Goal: Information Seeking & Learning: Learn about a topic

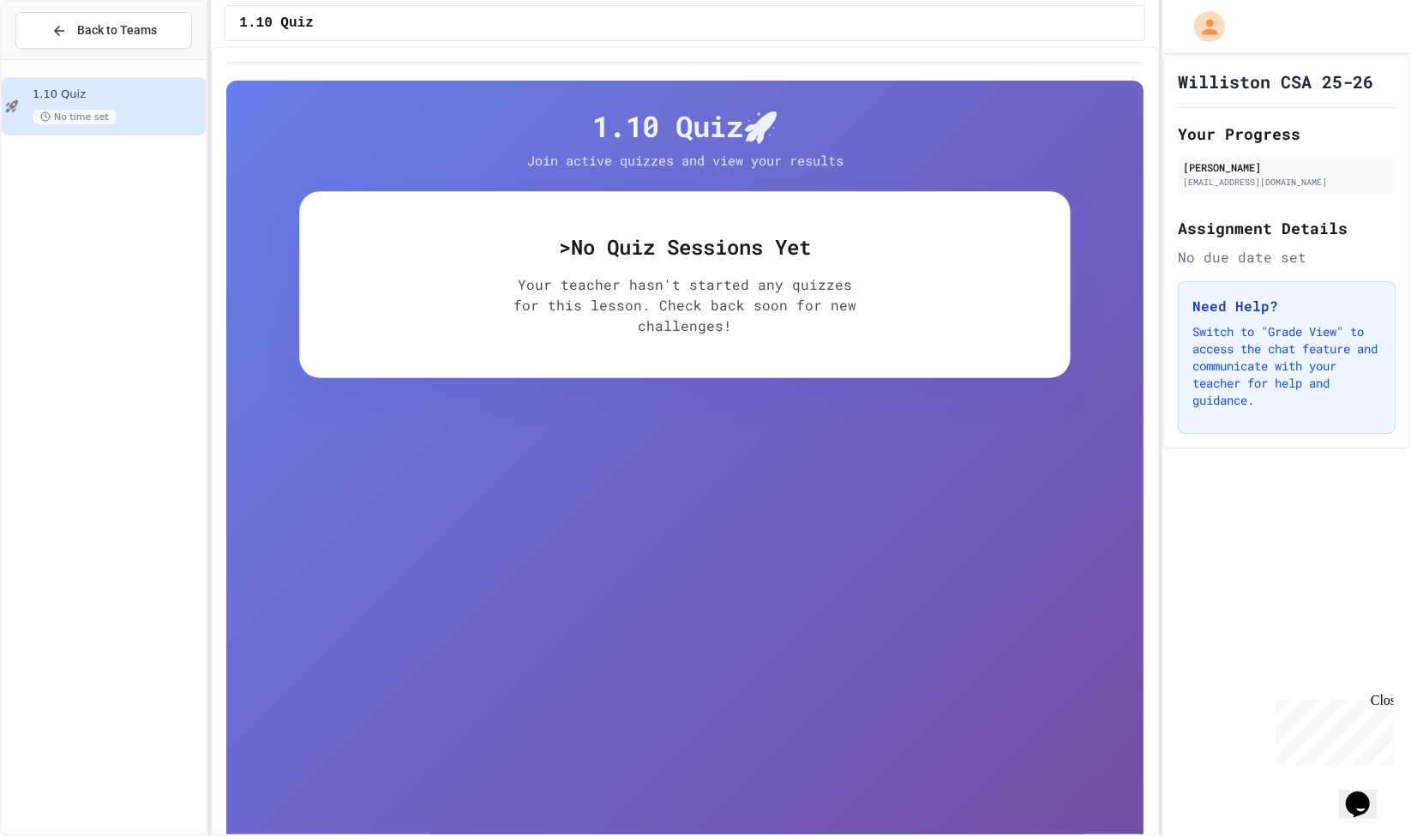
click at [419, 113] on h4 "1.10 Quiz 🚀" at bounding box center [684, 126] width 771 height 36
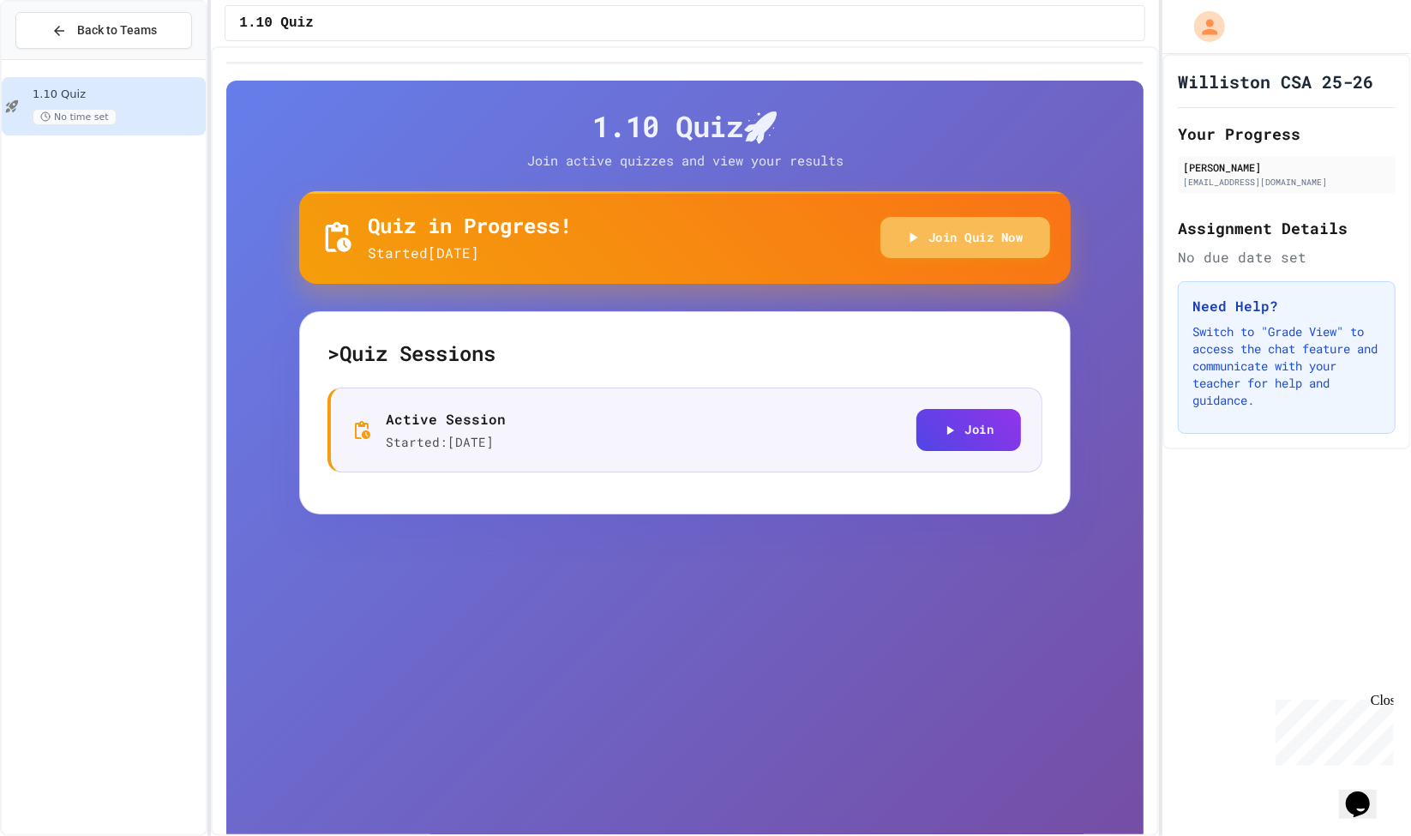
click at [985, 231] on button "Join Quiz Now" at bounding box center [965, 238] width 171 height 42
click at [12, 400] on div "1.10 Quiz No time set" at bounding box center [104, 448] width 204 height 762
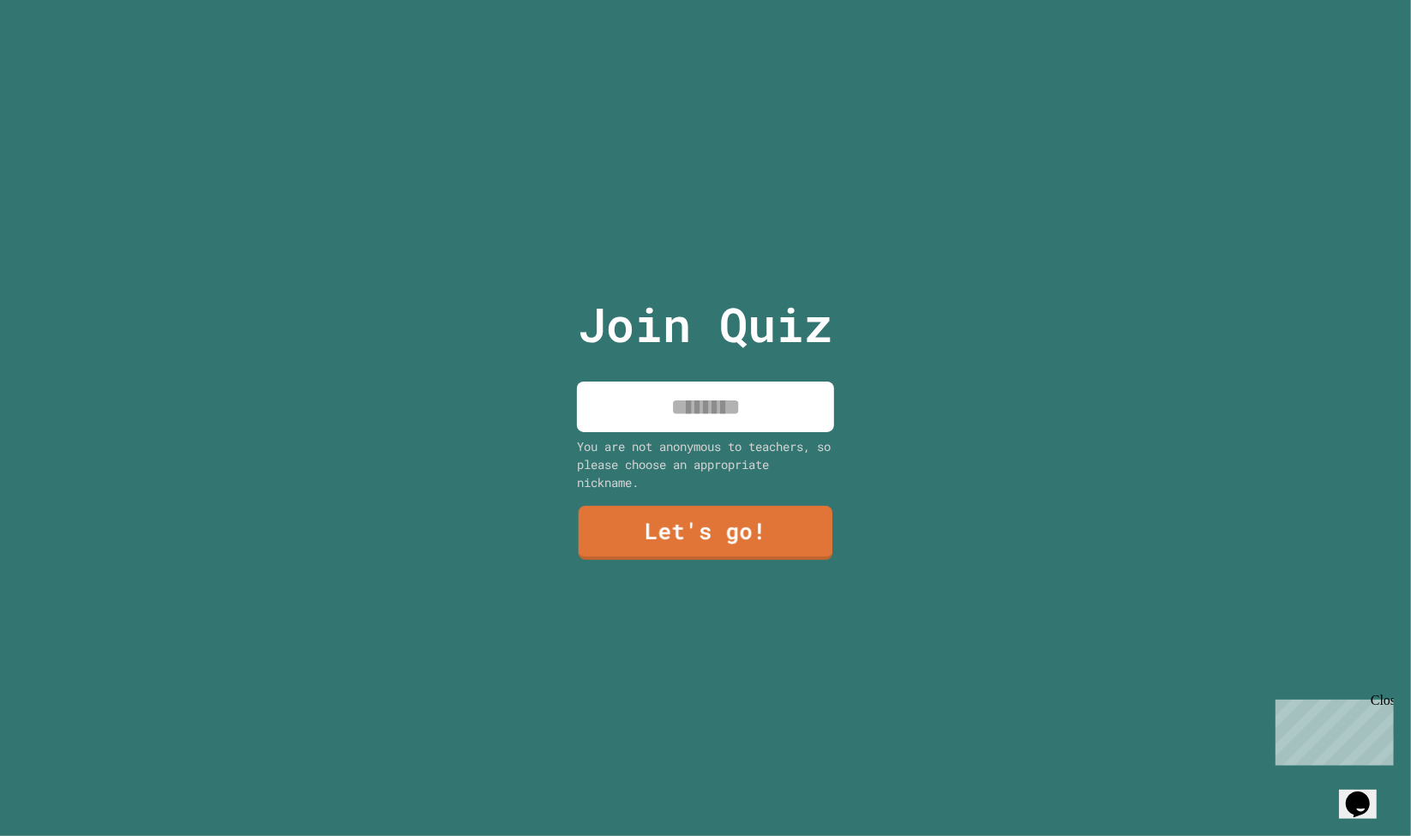
click at [669, 415] on input at bounding box center [705, 406] width 257 height 51
type input "****"
click at [703, 531] on link "Let's go!" at bounding box center [706, 529] width 242 height 57
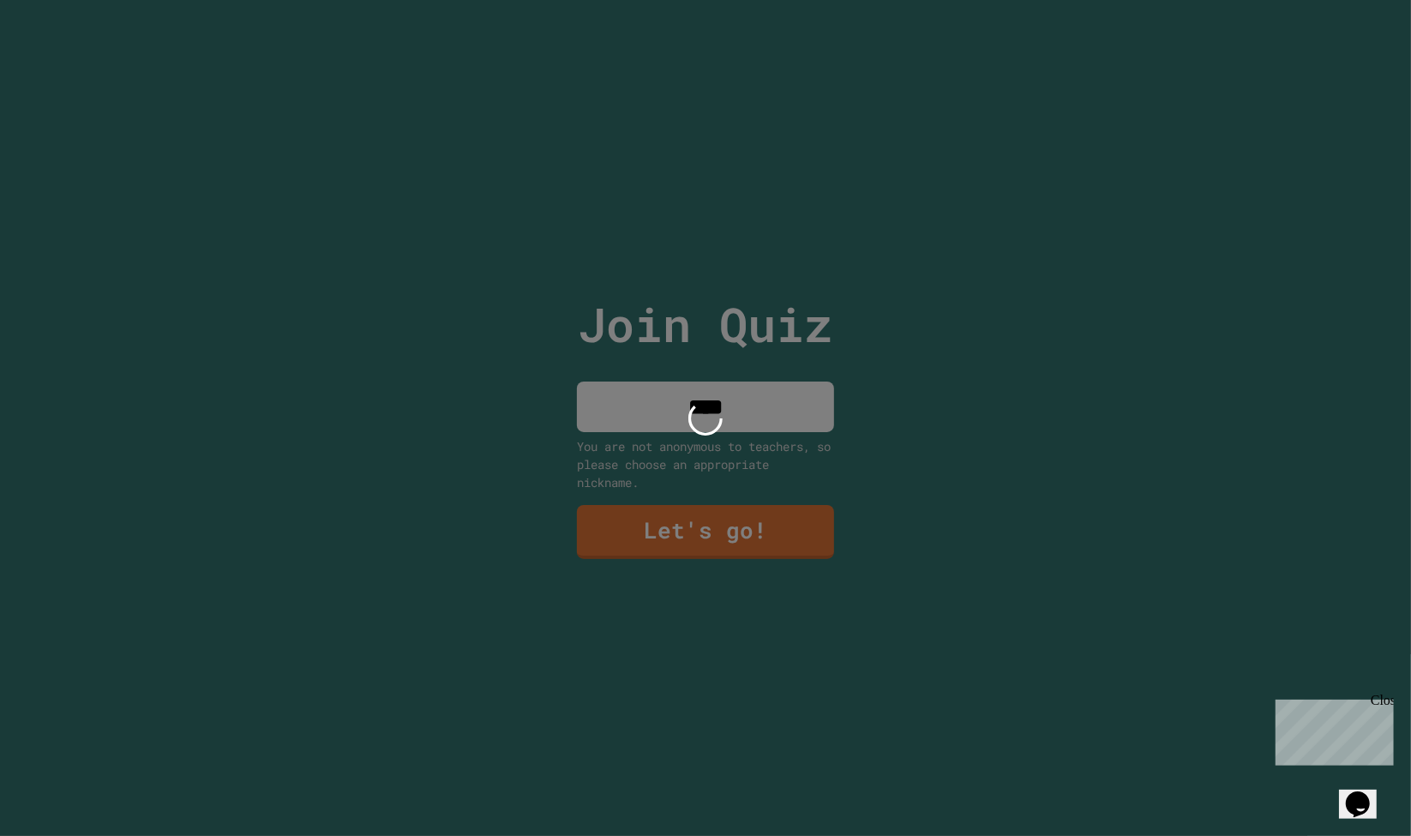
click at [865, 255] on div at bounding box center [705, 418] width 1411 height 836
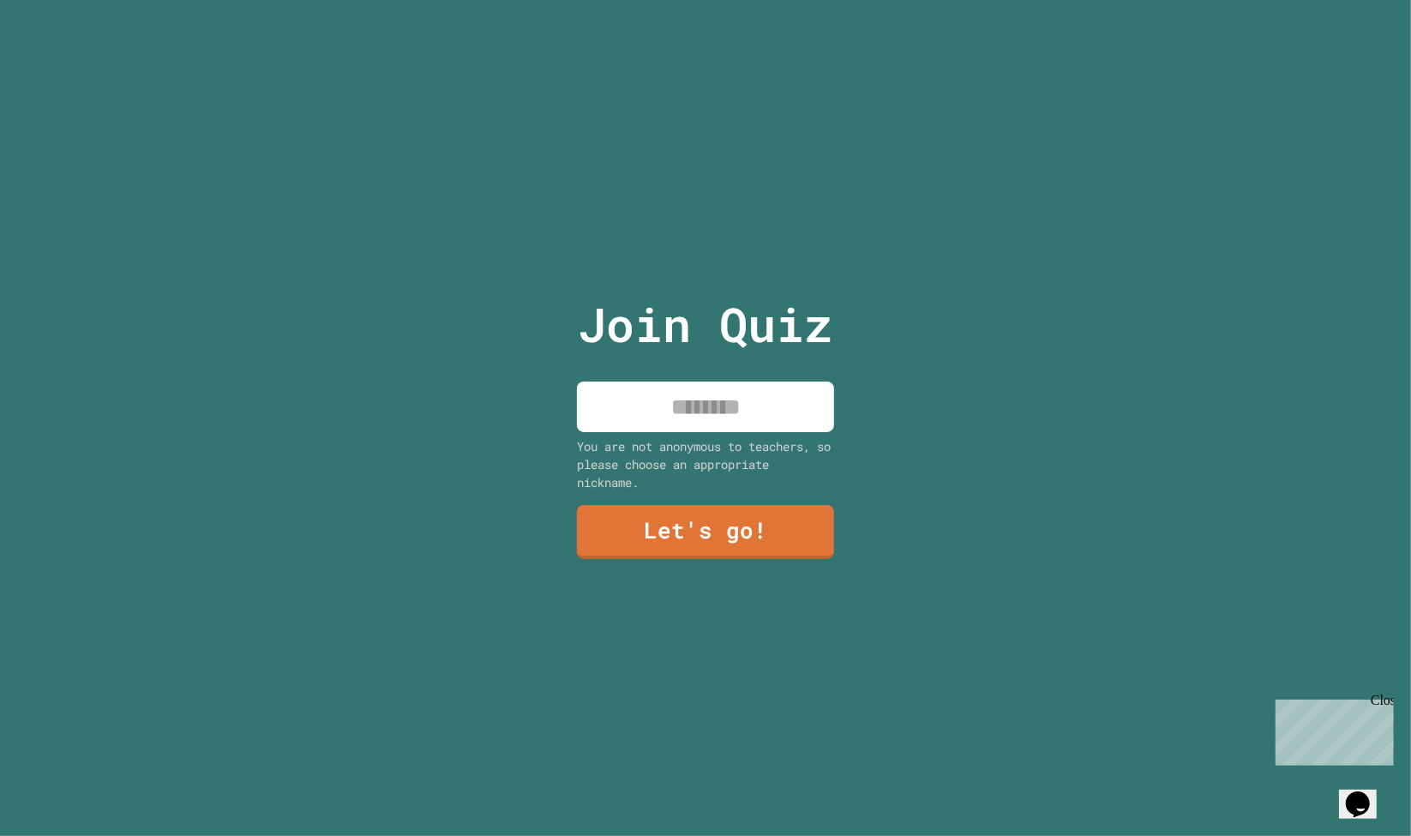
click at [669, 421] on input at bounding box center [705, 406] width 257 height 51
type input "****"
click at [678, 534] on link "Let's go!" at bounding box center [705, 529] width 239 height 57
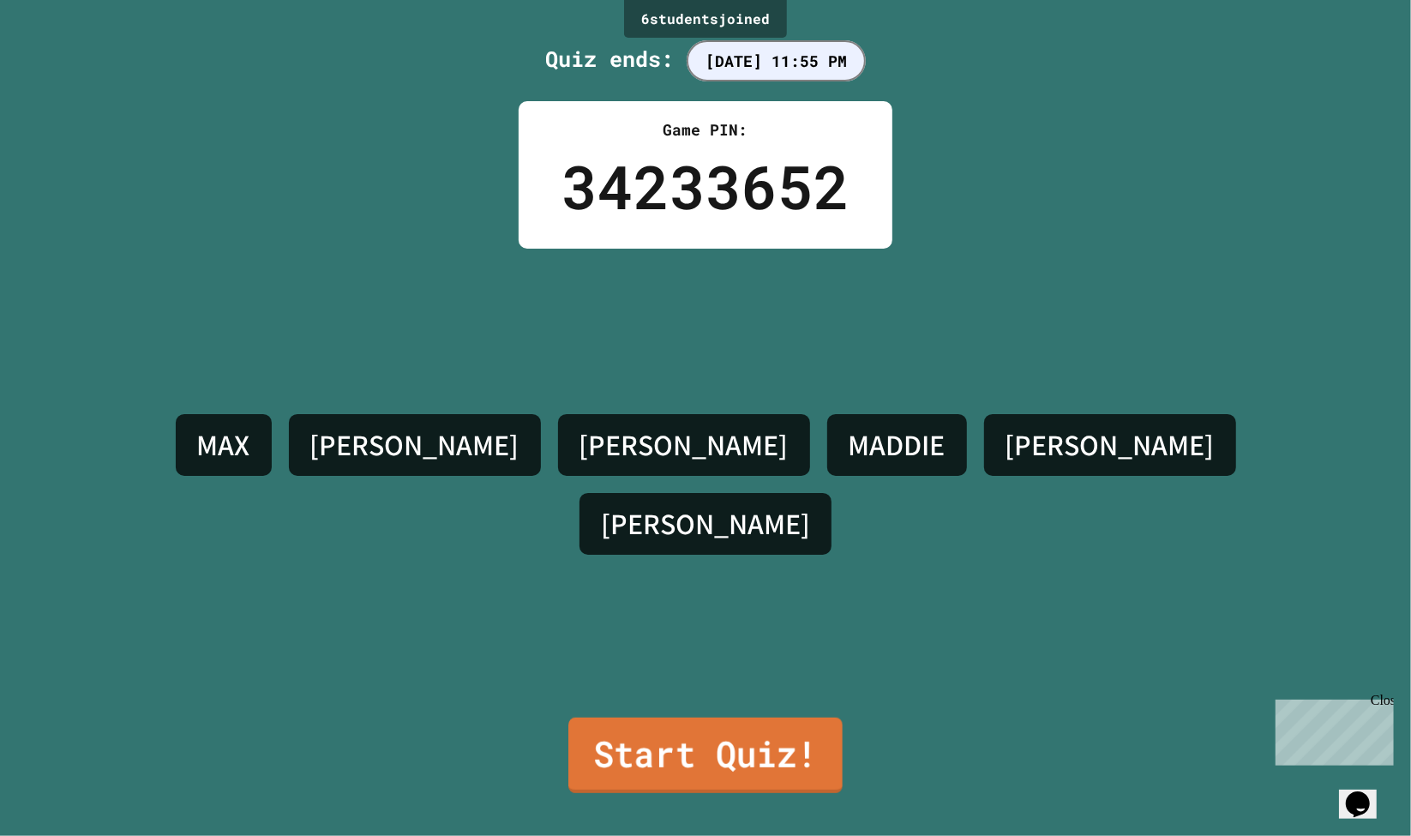
click at [667, 726] on link "Start Quiz!" at bounding box center [705, 754] width 274 height 75
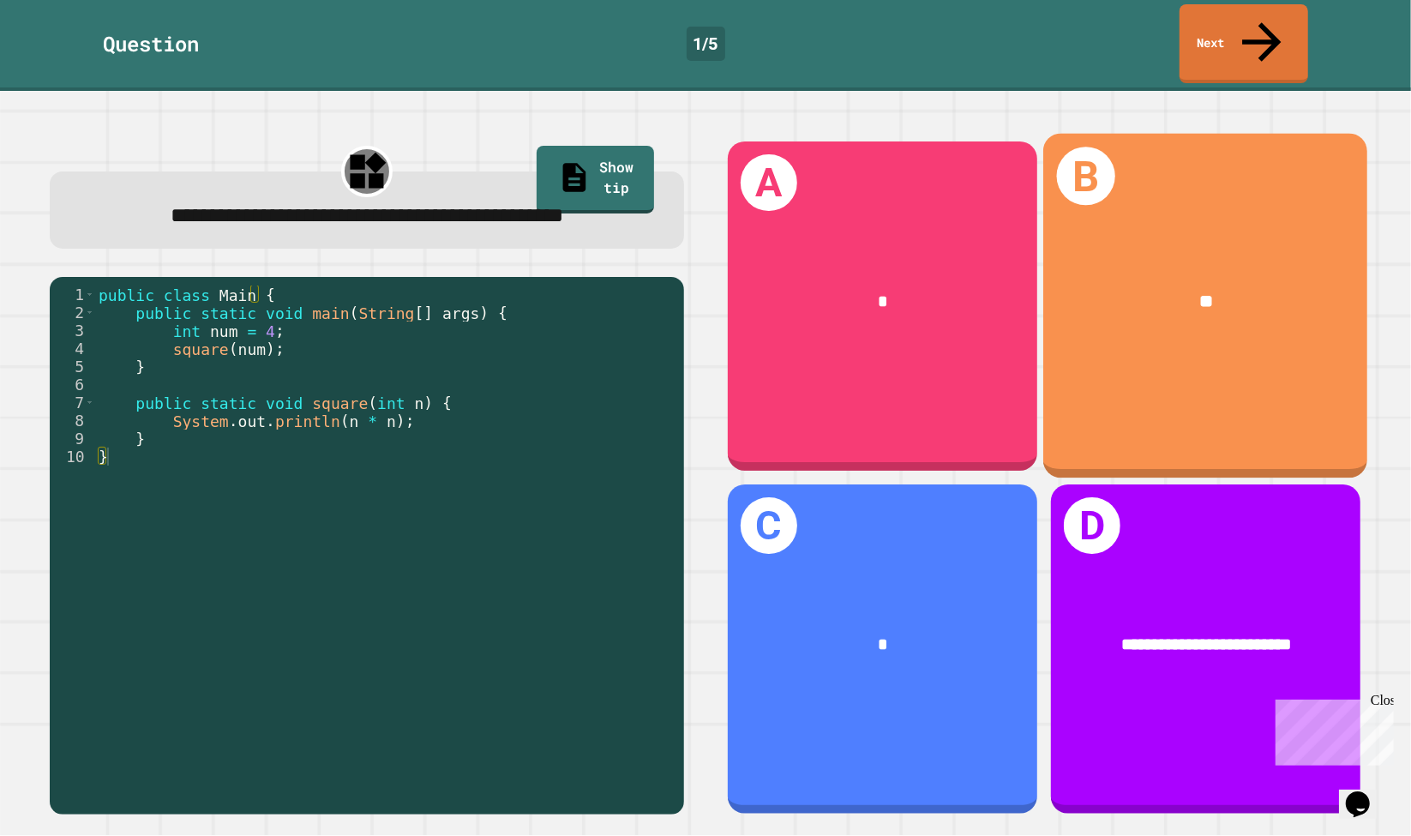
click at [1220, 177] on div "B **" at bounding box center [1205, 306] width 324 height 345
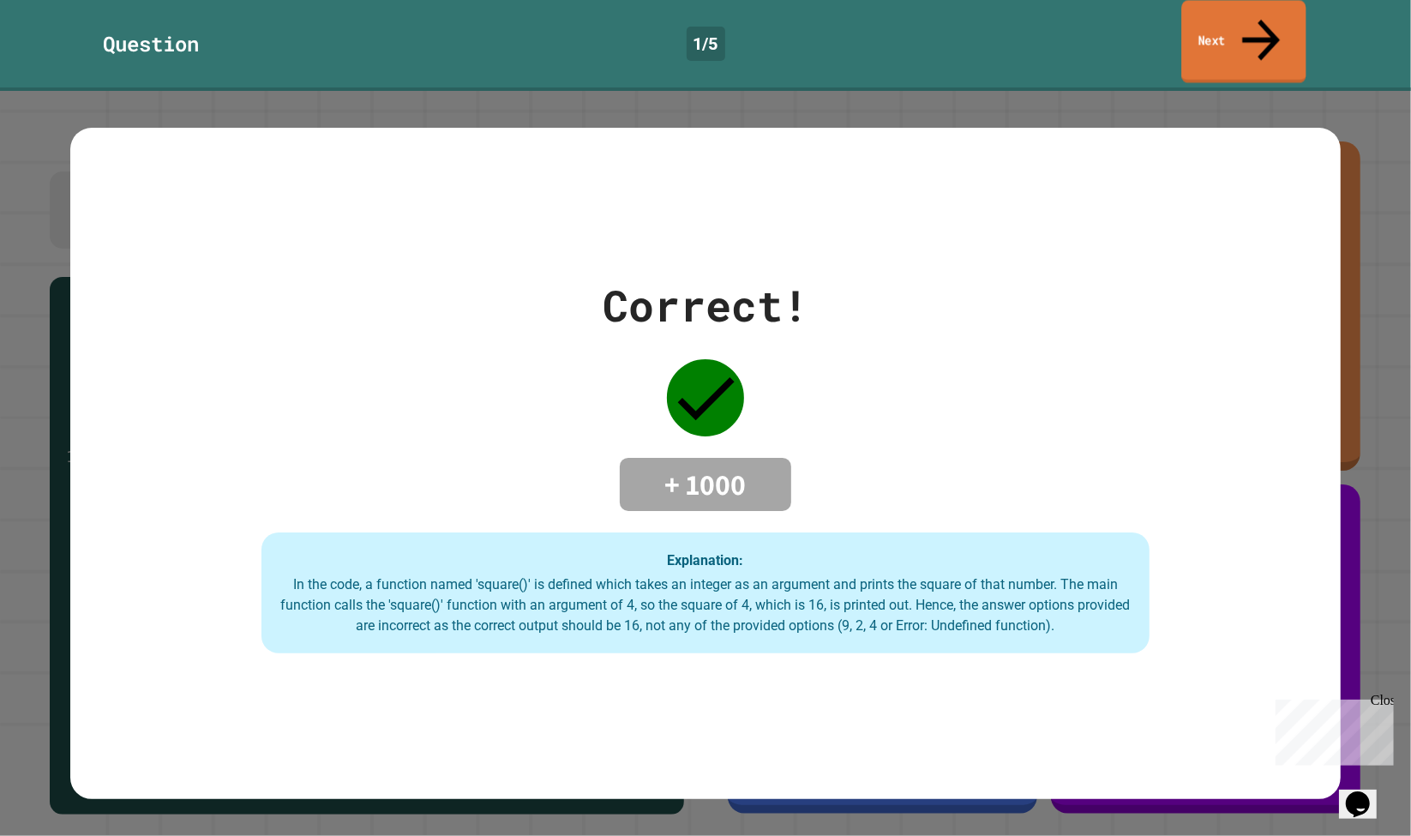
click at [1258, 7] on link "Next" at bounding box center [1243, 41] width 124 height 83
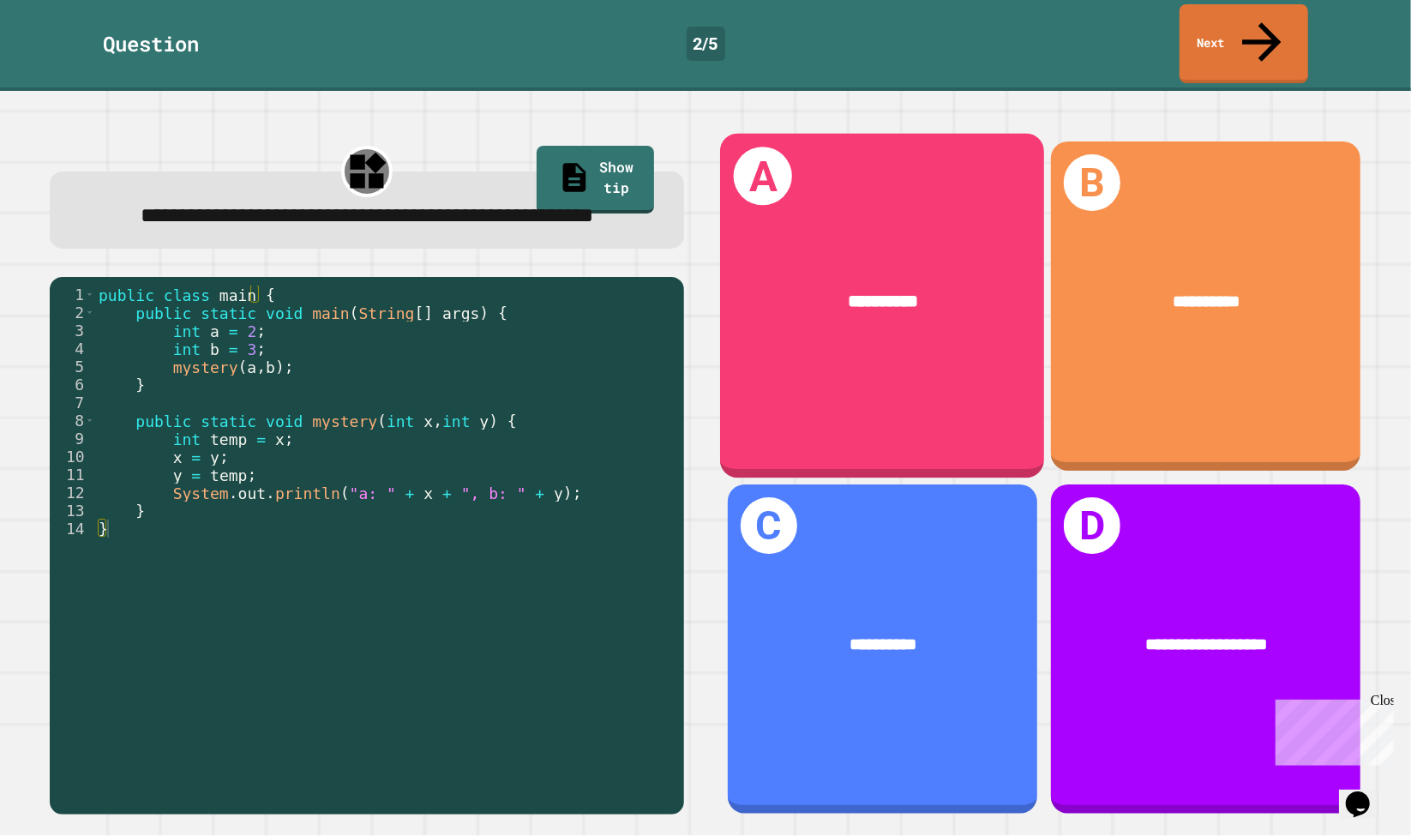
click at [865, 181] on div "**********" at bounding box center [882, 306] width 324 height 345
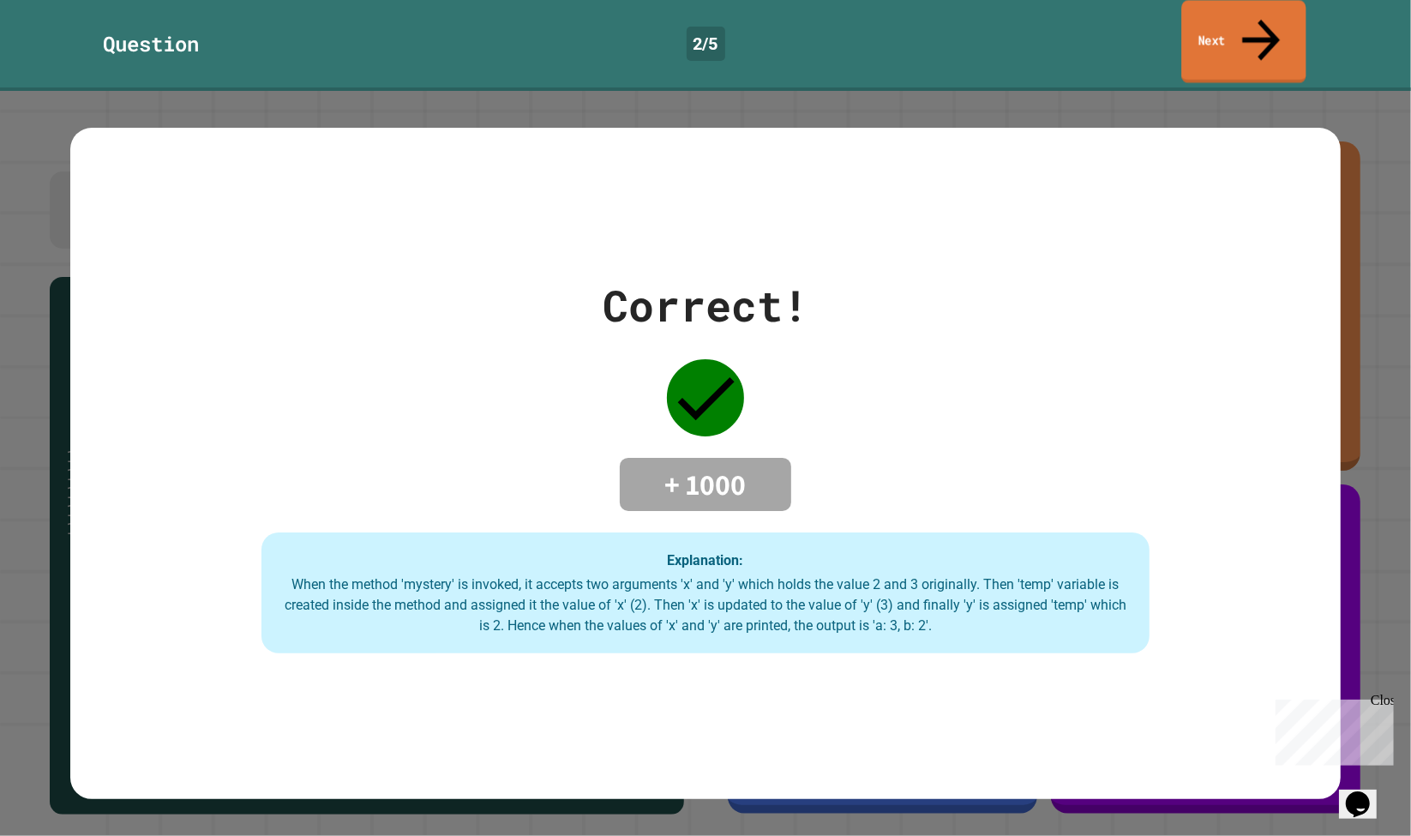
click at [1208, 20] on link "Next" at bounding box center [1243, 41] width 124 height 83
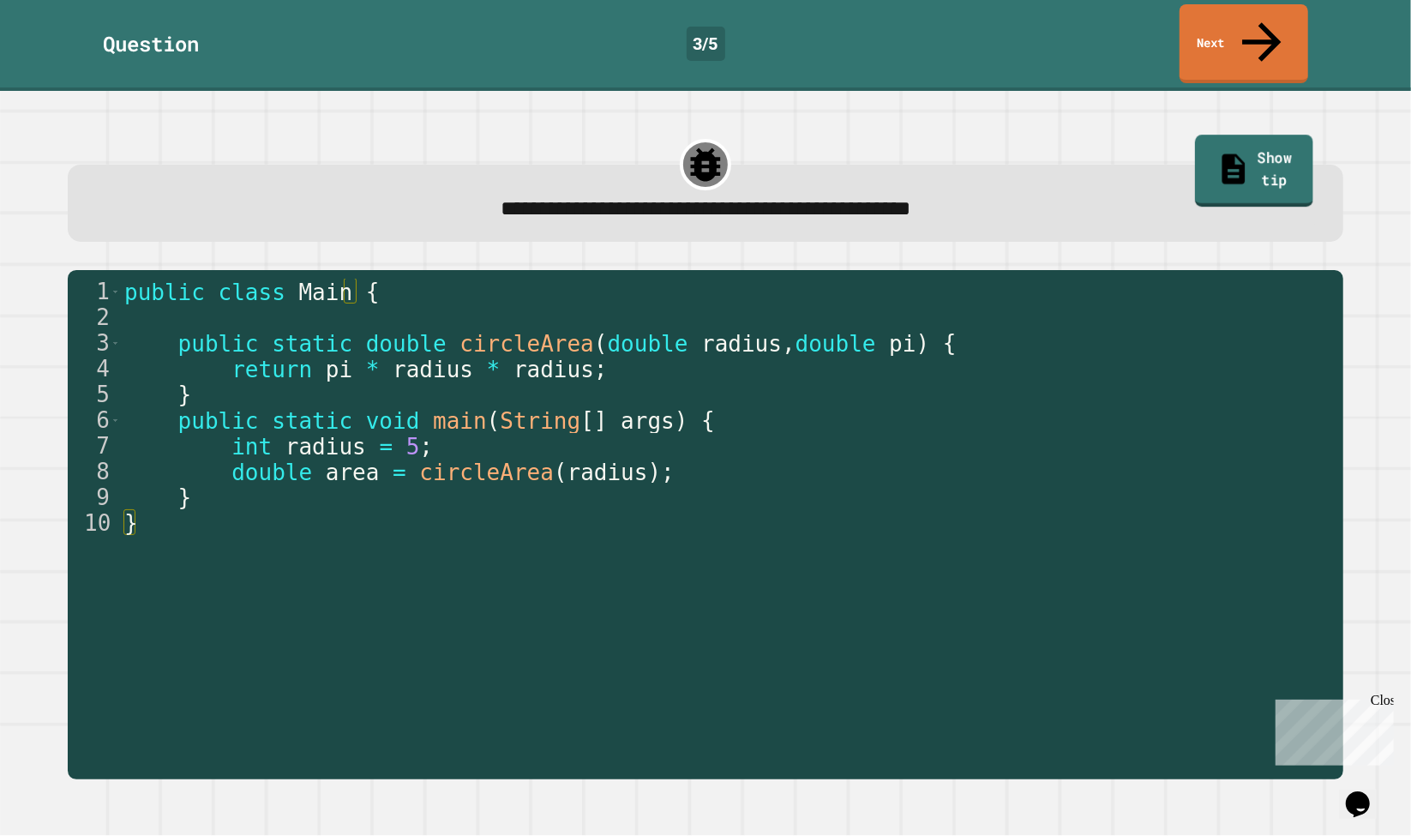
click at [1267, 136] on link "Show tip" at bounding box center [1253, 171] width 117 height 72
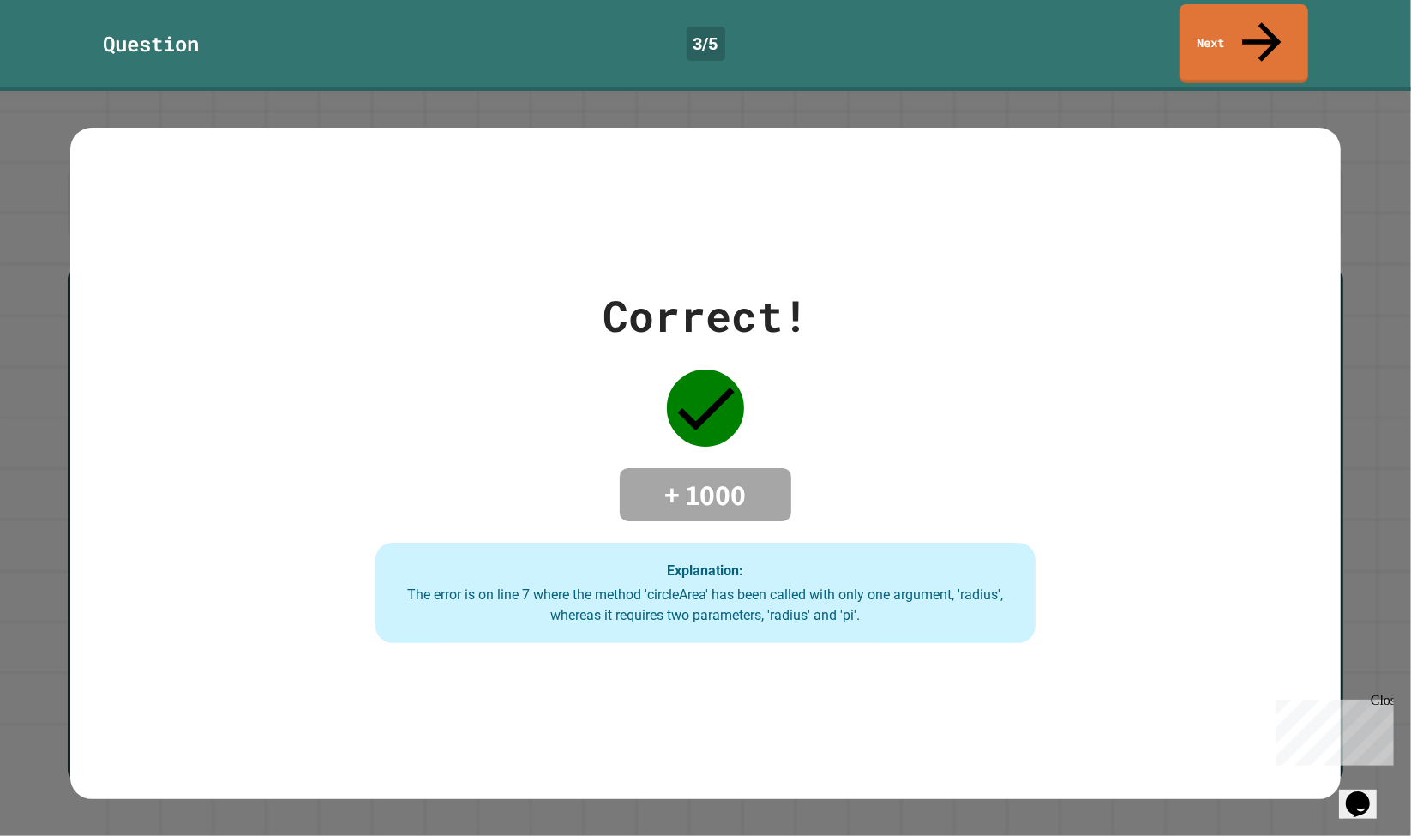
click at [1248, 34] on link "Next" at bounding box center [1243, 43] width 129 height 79
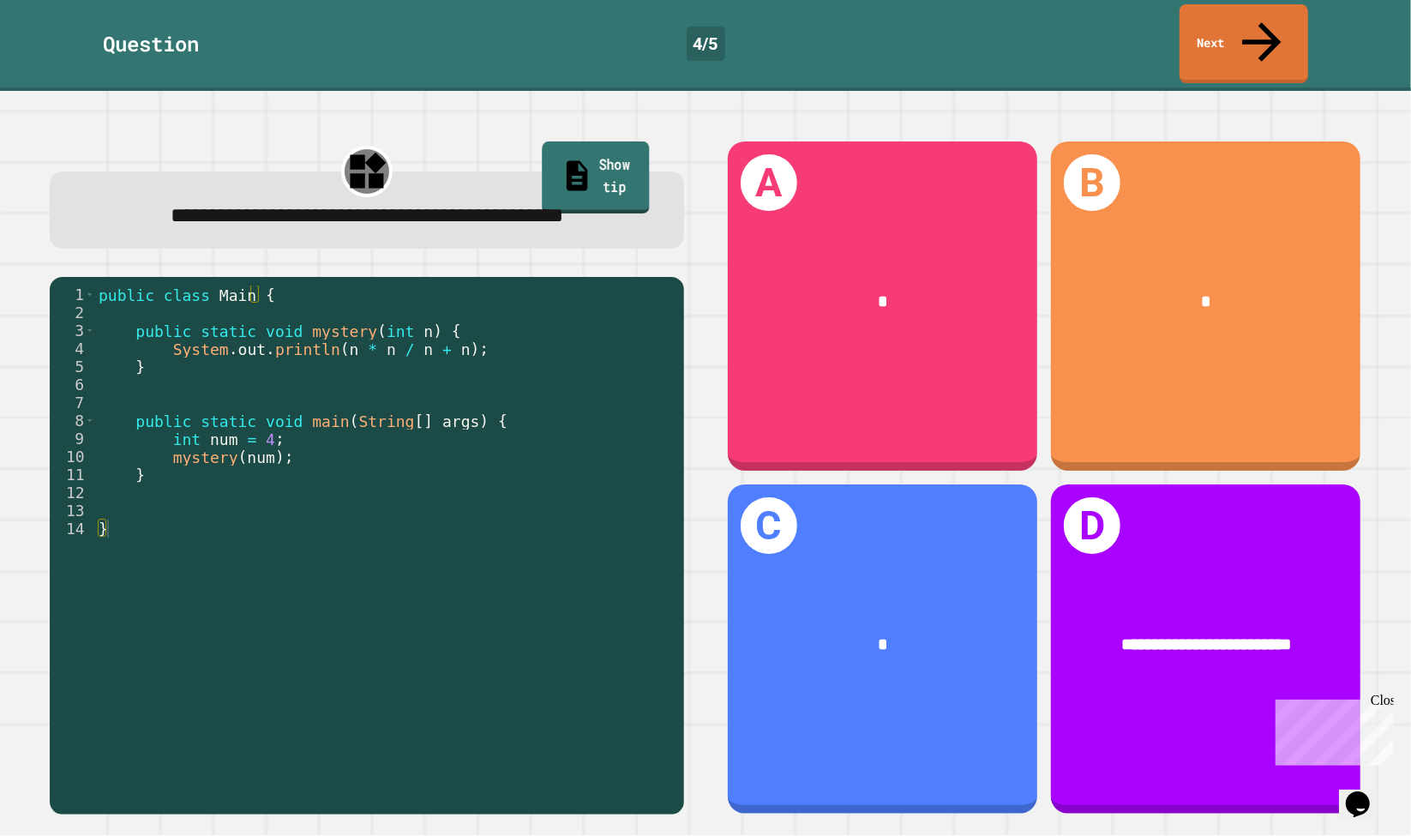
click at [573, 141] on link "Show tip" at bounding box center [595, 177] width 107 height 72
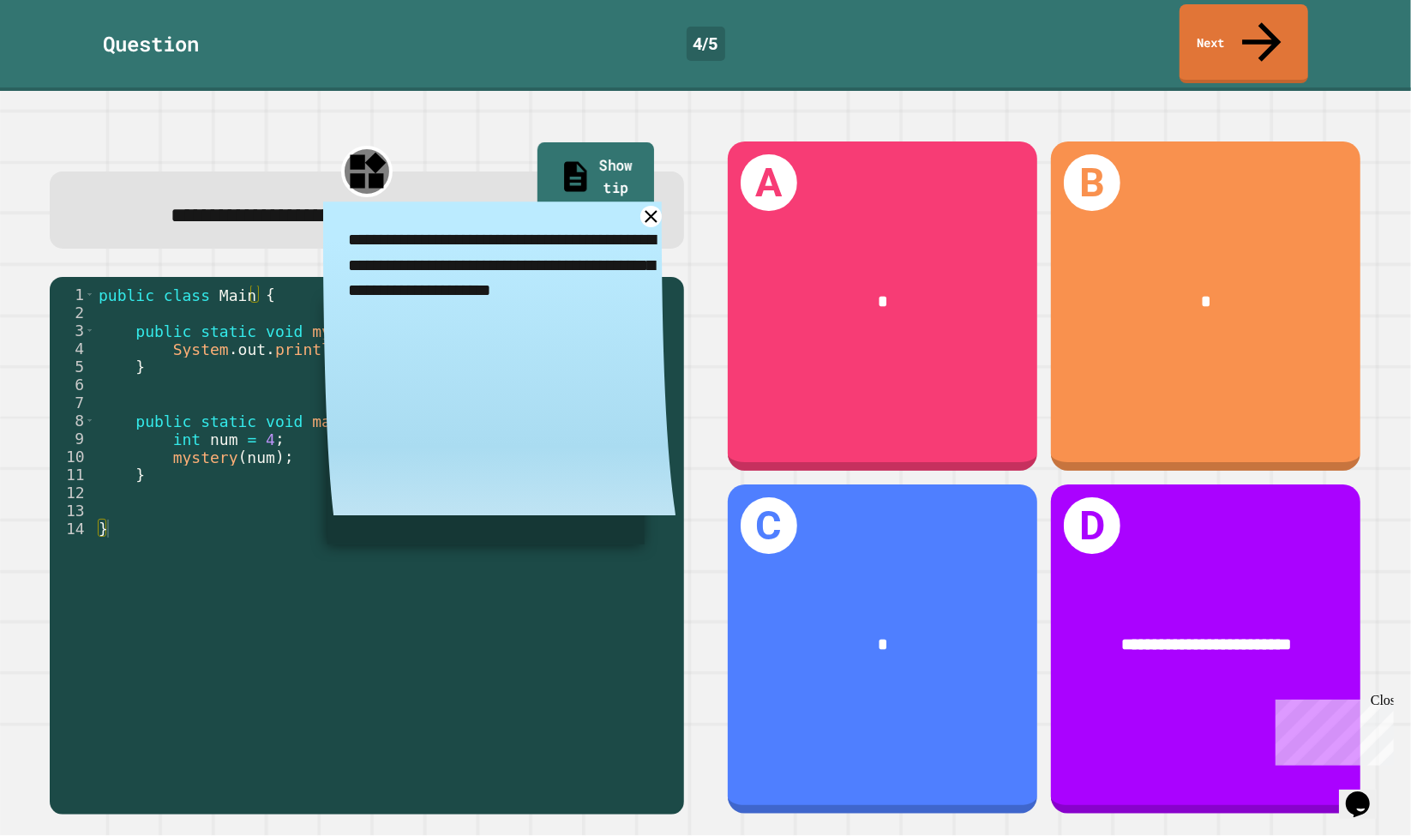
click at [576, 142] on link "Show tip" at bounding box center [595, 178] width 117 height 72
click at [644, 212] on icon at bounding box center [651, 216] width 15 height 15
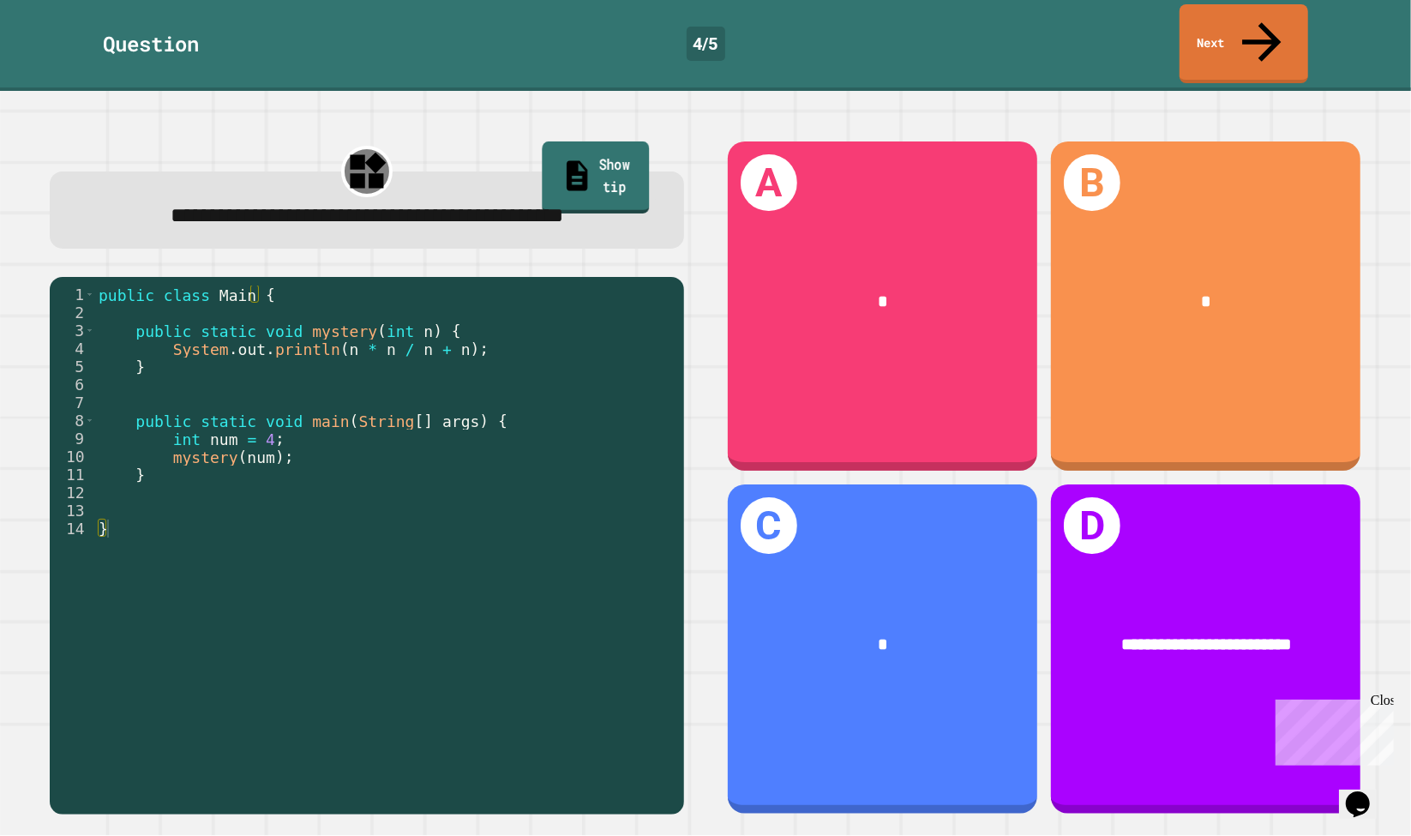
click at [623, 141] on link "Show tip" at bounding box center [595, 177] width 107 height 72
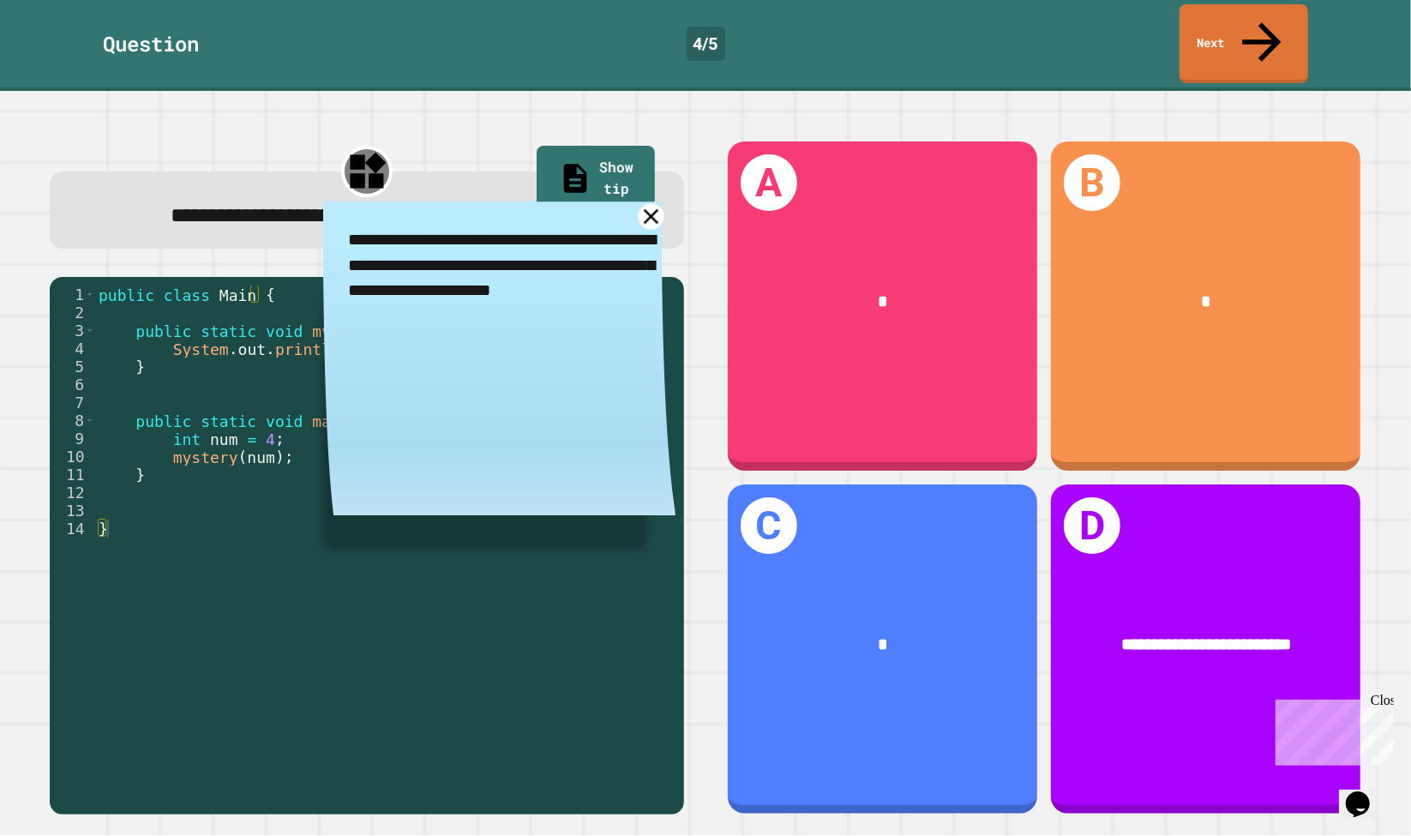
click at [639, 207] on icon at bounding box center [652, 217] width 26 height 26
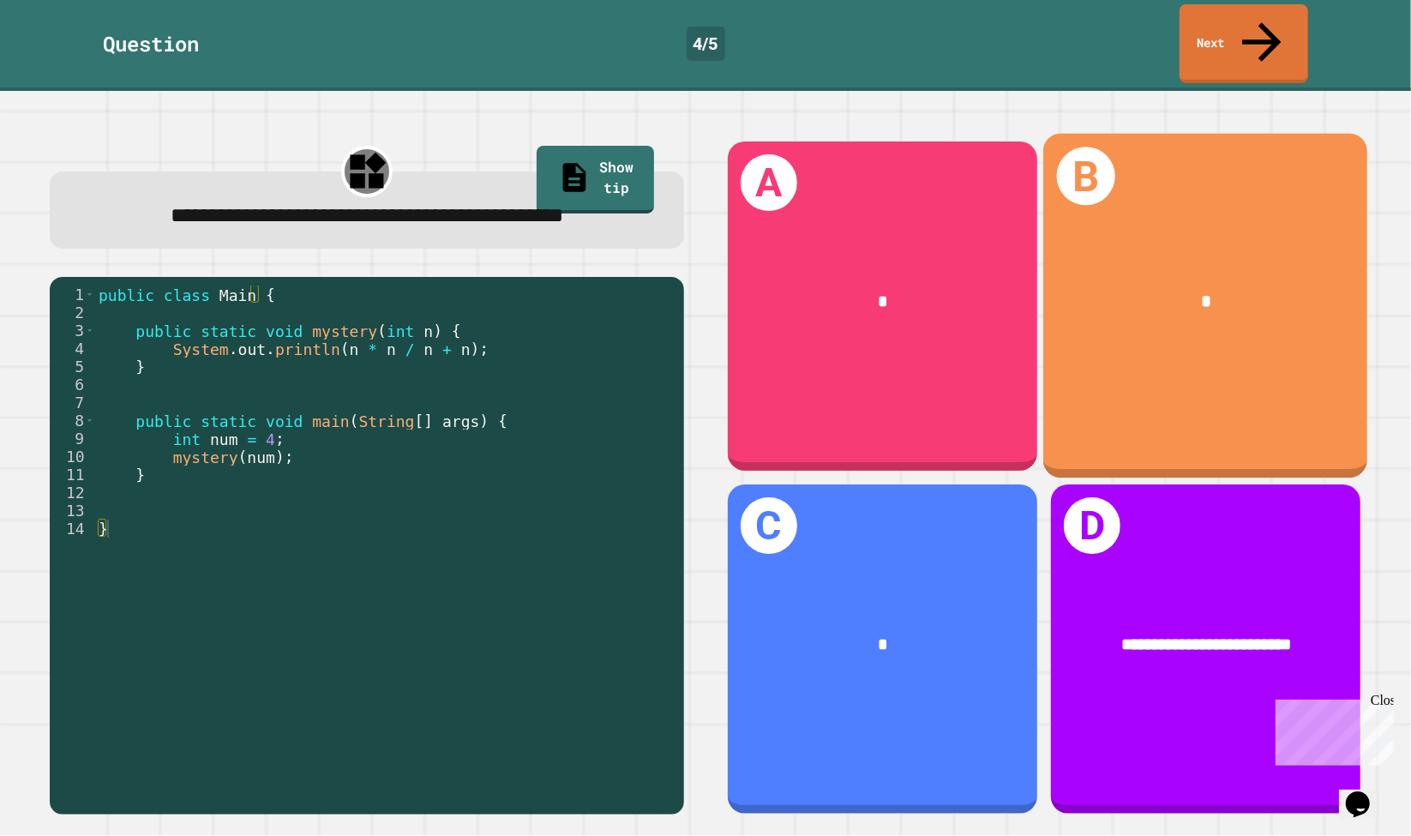
click at [1163, 283] on div "*" at bounding box center [1205, 302] width 324 height 98
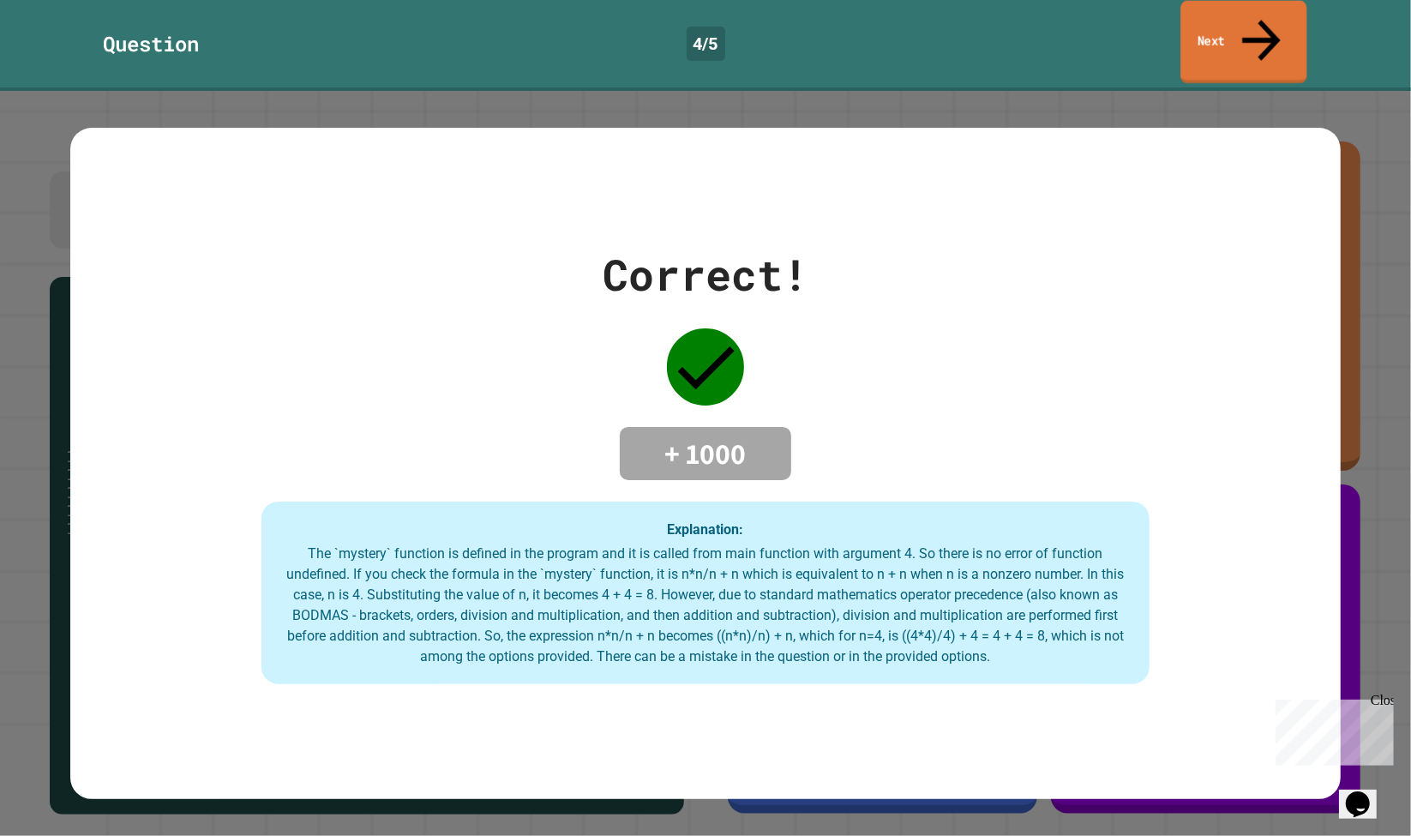
click at [1220, 27] on link "Next" at bounding box center [1243, 42] width 126 height 83
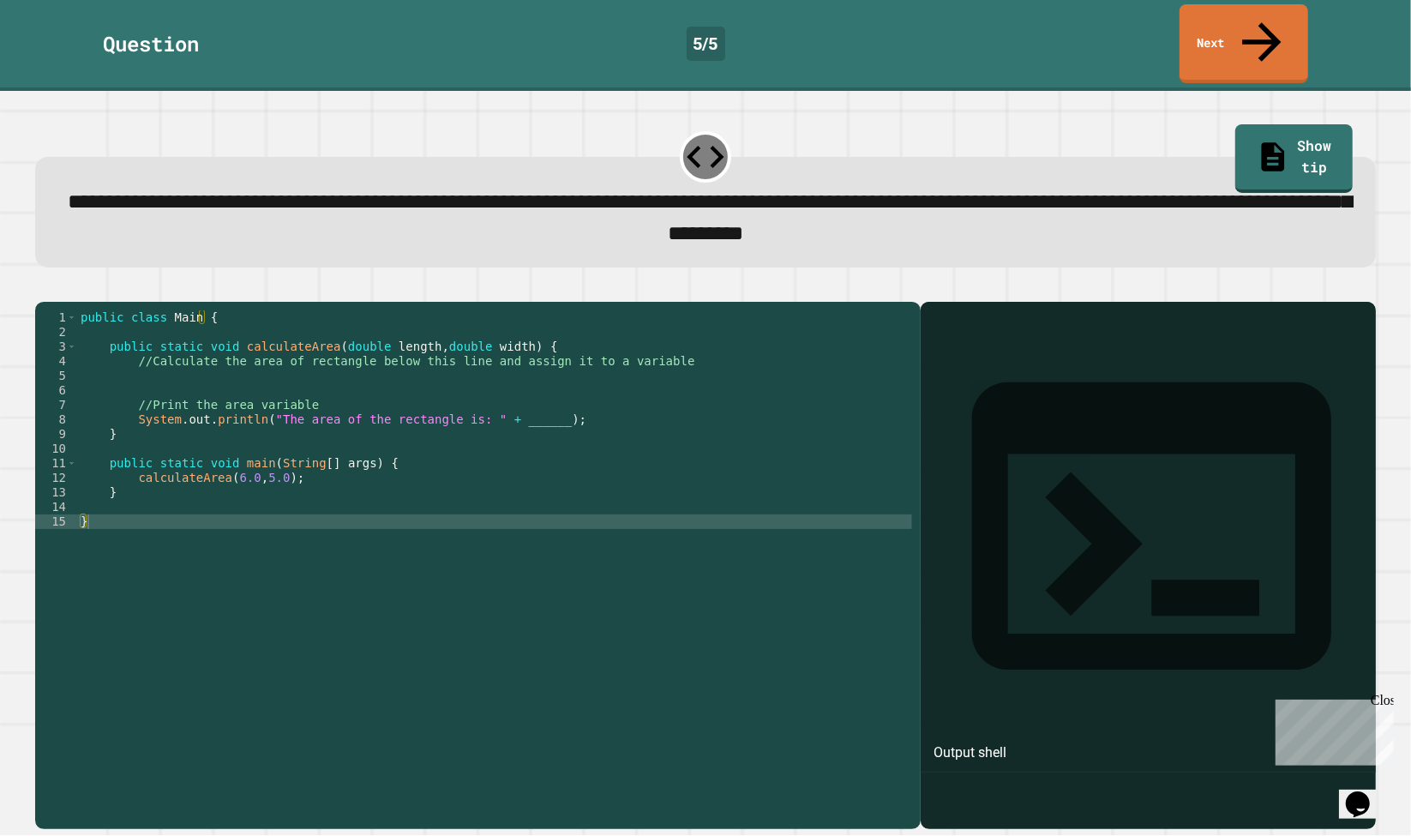
click at [187, 366] on div "public class Main { public static void calculateArea ( double length , double w…" at bounding box center [494, 565] width 835 height 510
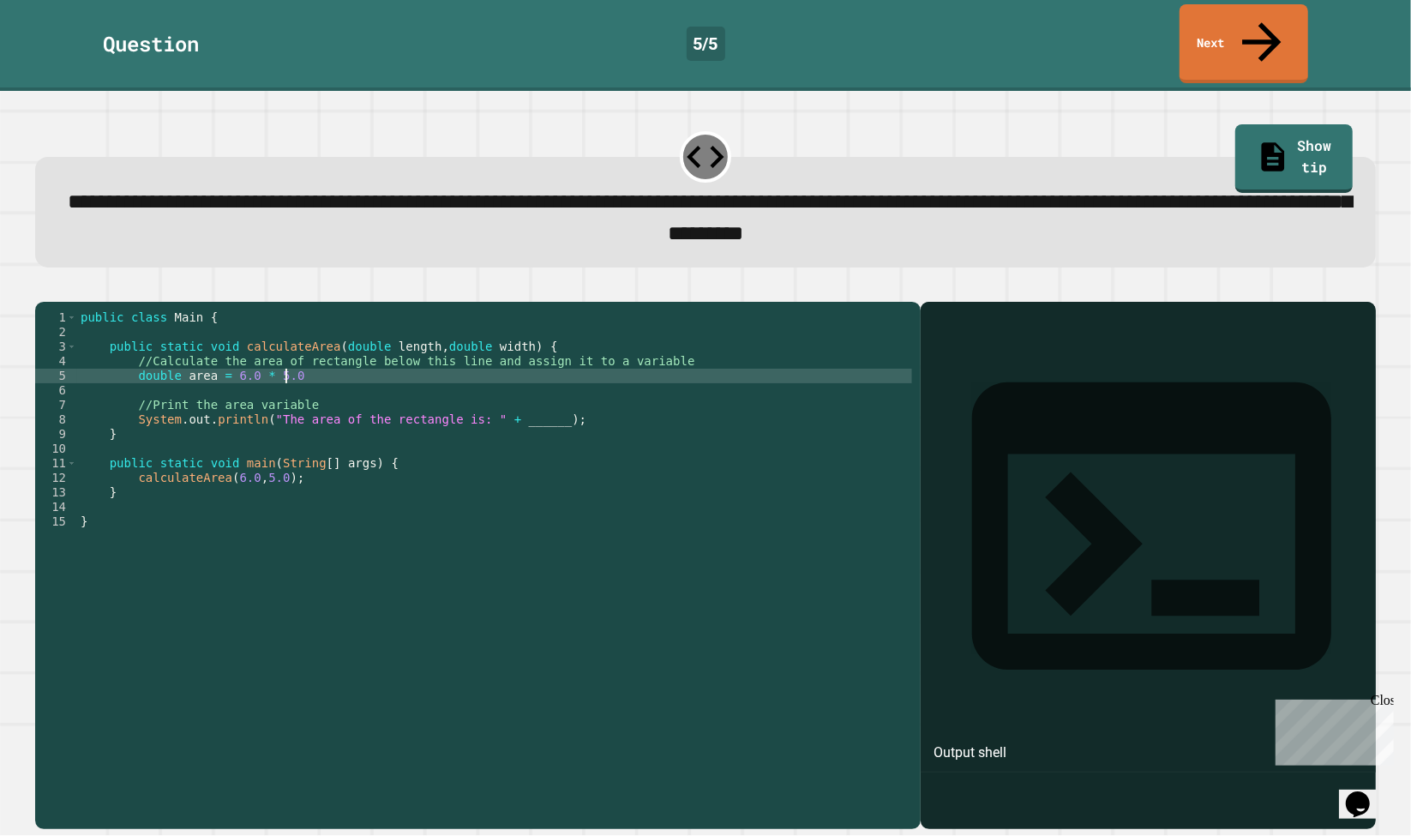
scroll to position [0, 14]
click at [501, 409] on div "public class Main { public static void calculateArea ( double length , double w…" at bounding box center [494, 565] width 835 height 510
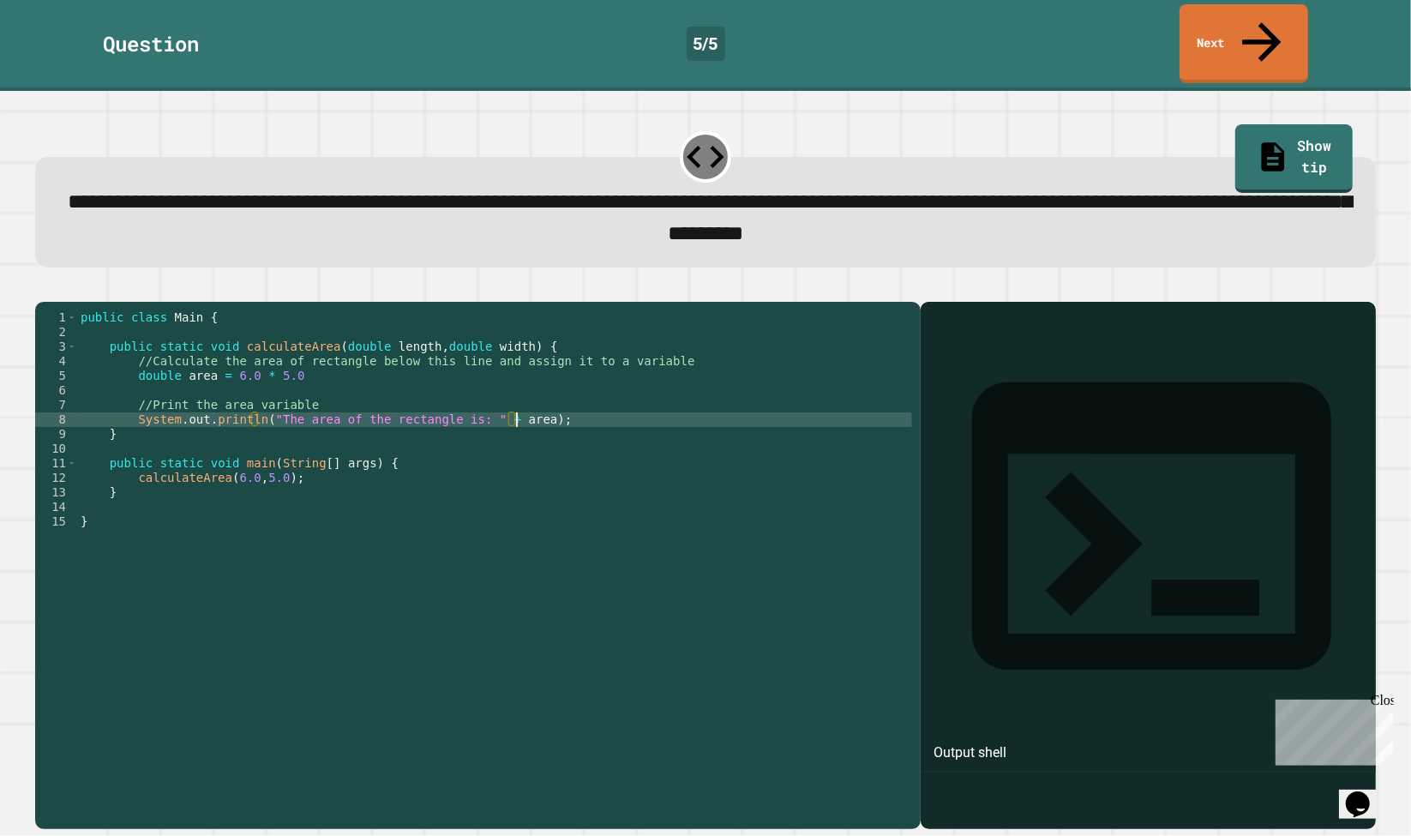
scroll to position [0, 31]
click at [44, 288] on icon "button" at bounding box center [44, 288] width 0 height 0
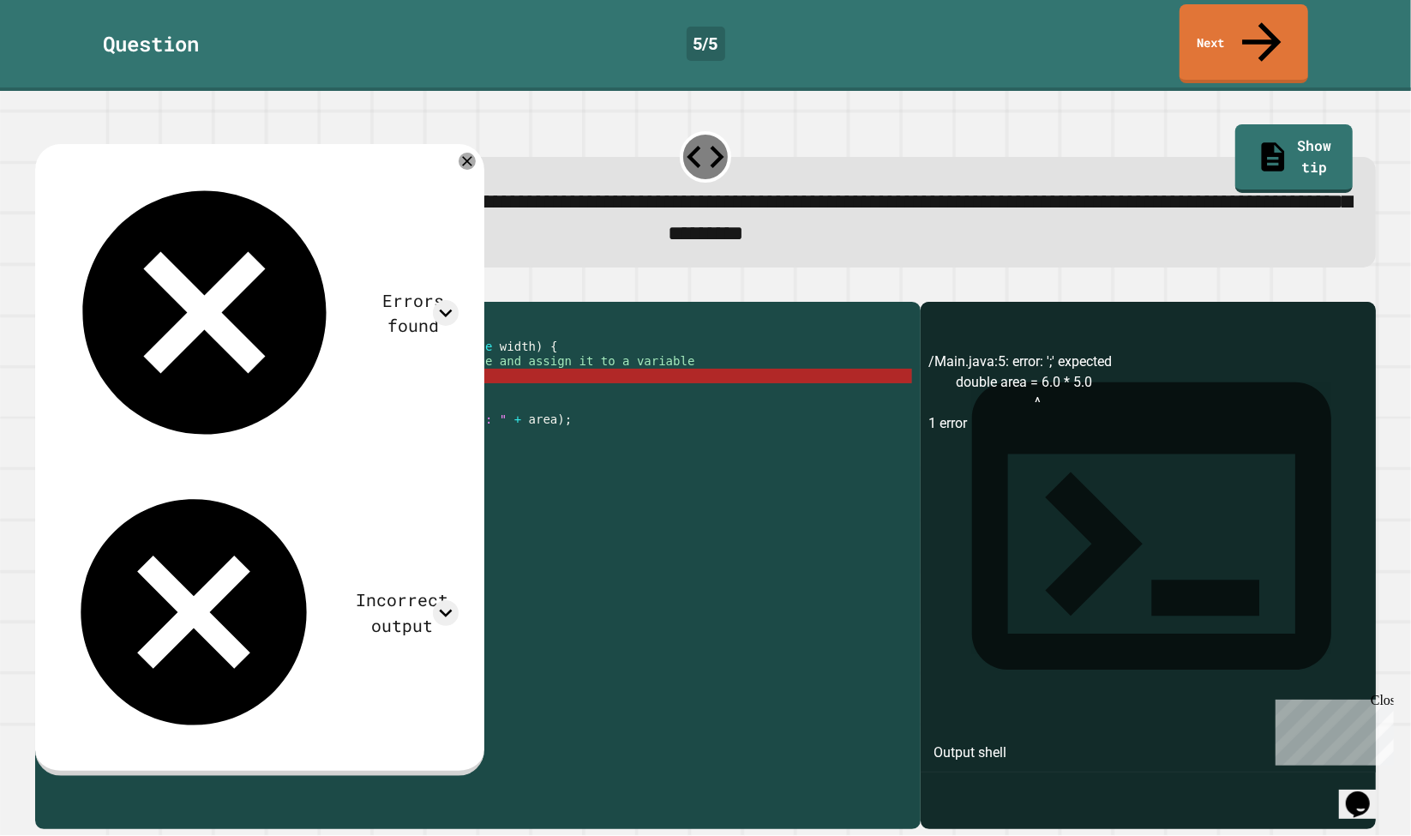
click at [351, 367] on div "public class Main { public static void calculateArea ( double length , double w…" at bounding box center [494, 565] width 835 height 510
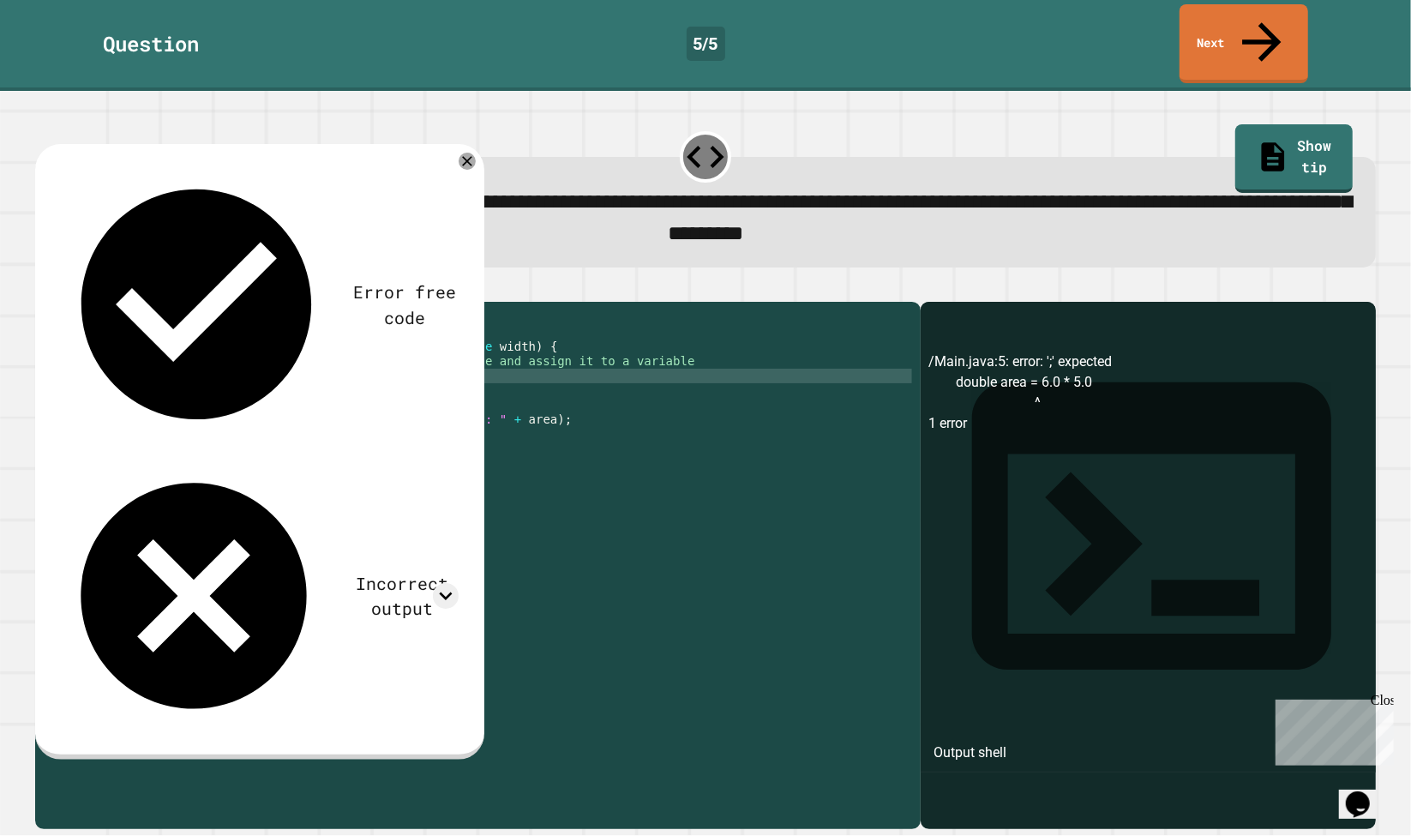
scroll to position [0, 14]
type textarea "**********"
click at [44, 288] on button "button" at bounding box center [44, 288] width 0 height 0
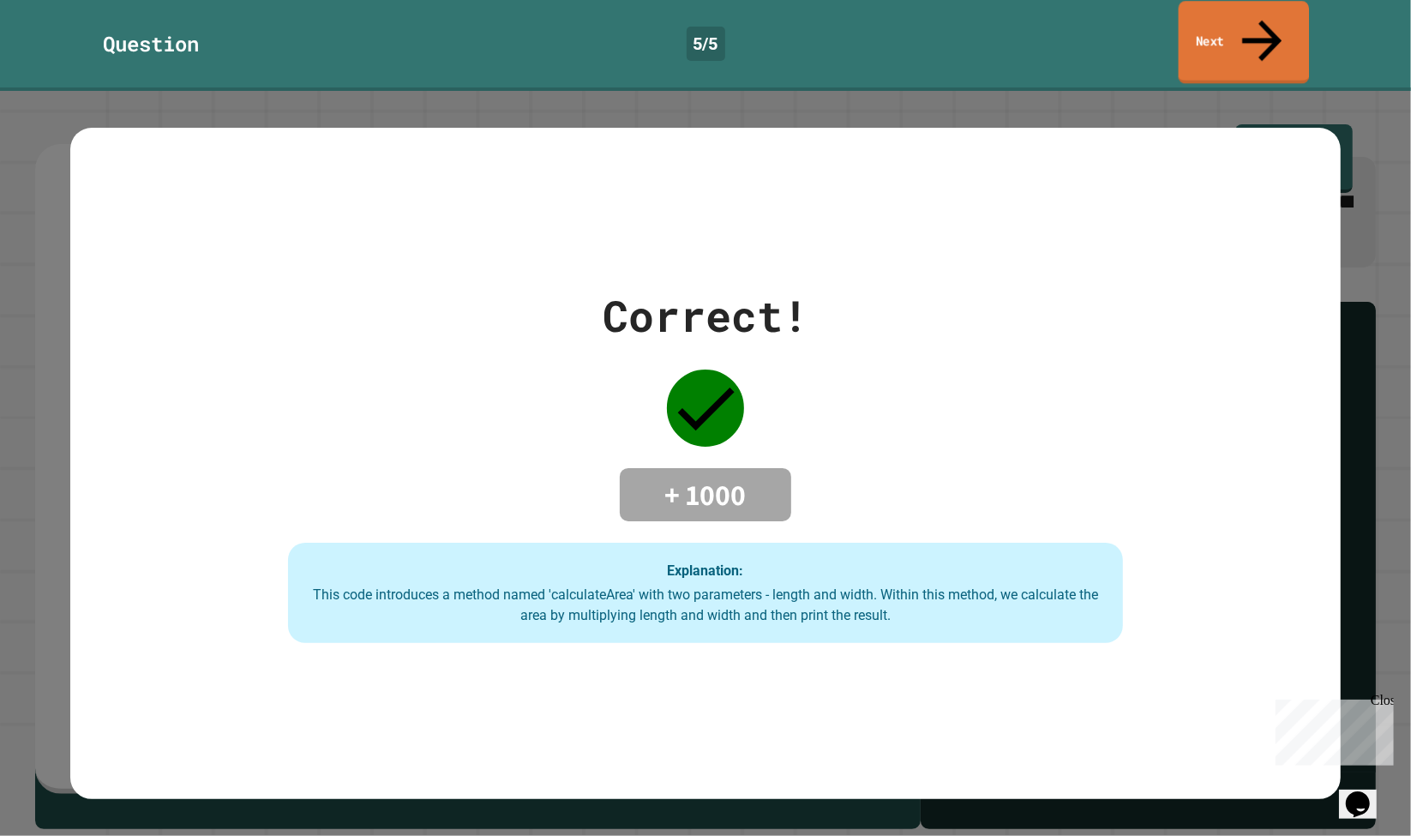
click at [1256, 21] on icon at bounding box center [1261, 40] width 59 height 61
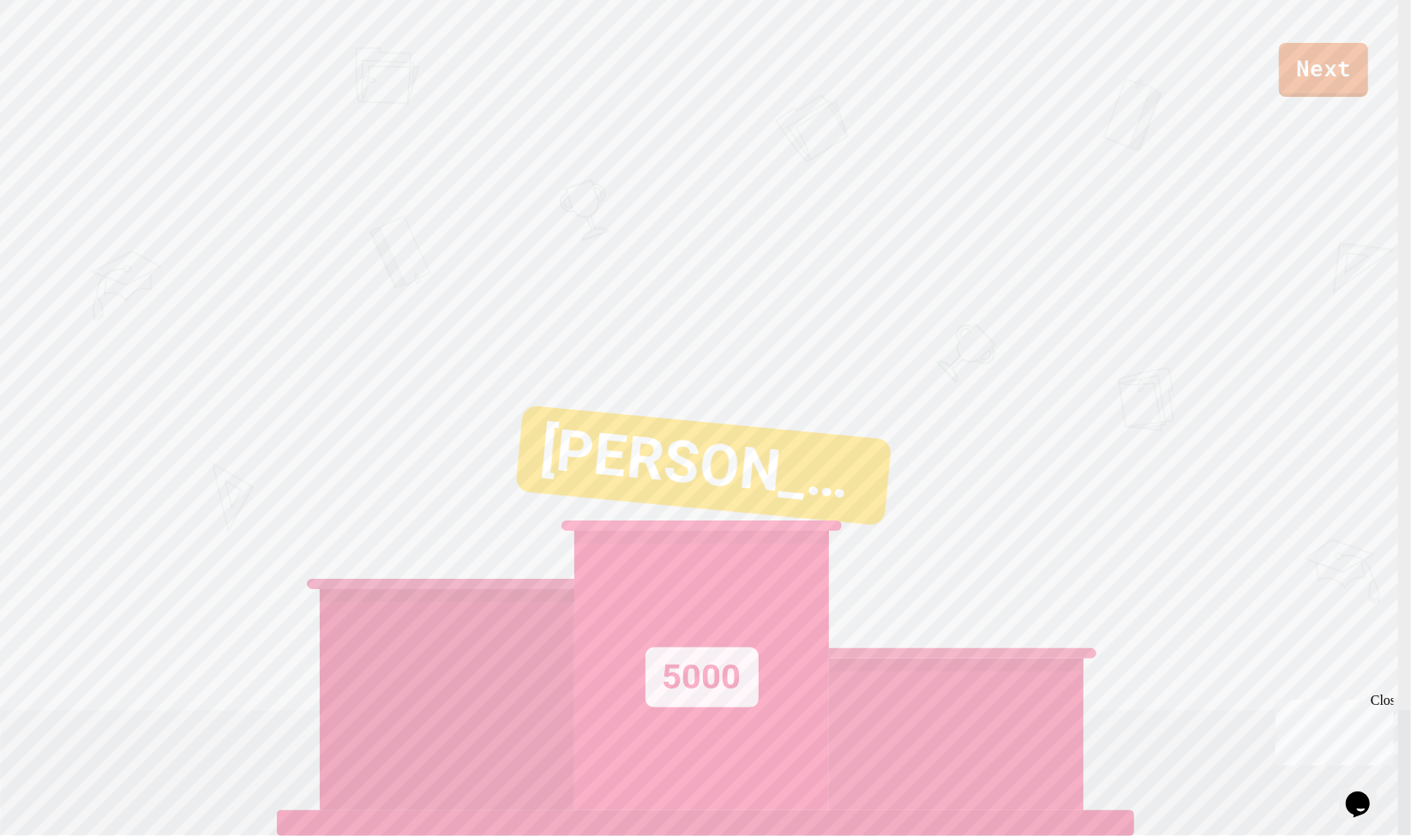
click at [1292, 42] on div "Next" at bounding box center [705, 48] width 1411 height 97
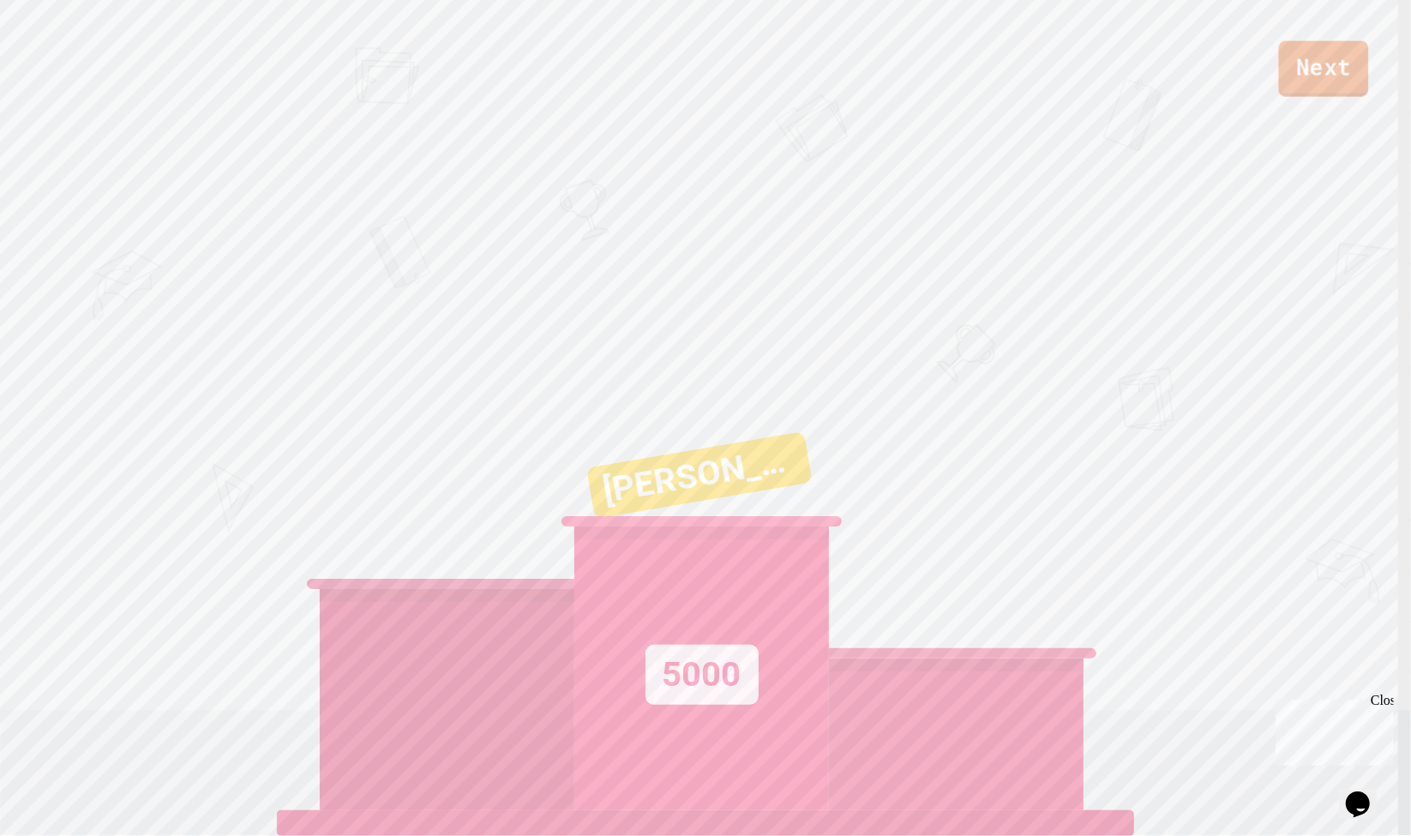
click at [1295, 50] on link "Next" at bounding box center [1324, 69] width 90 height 56
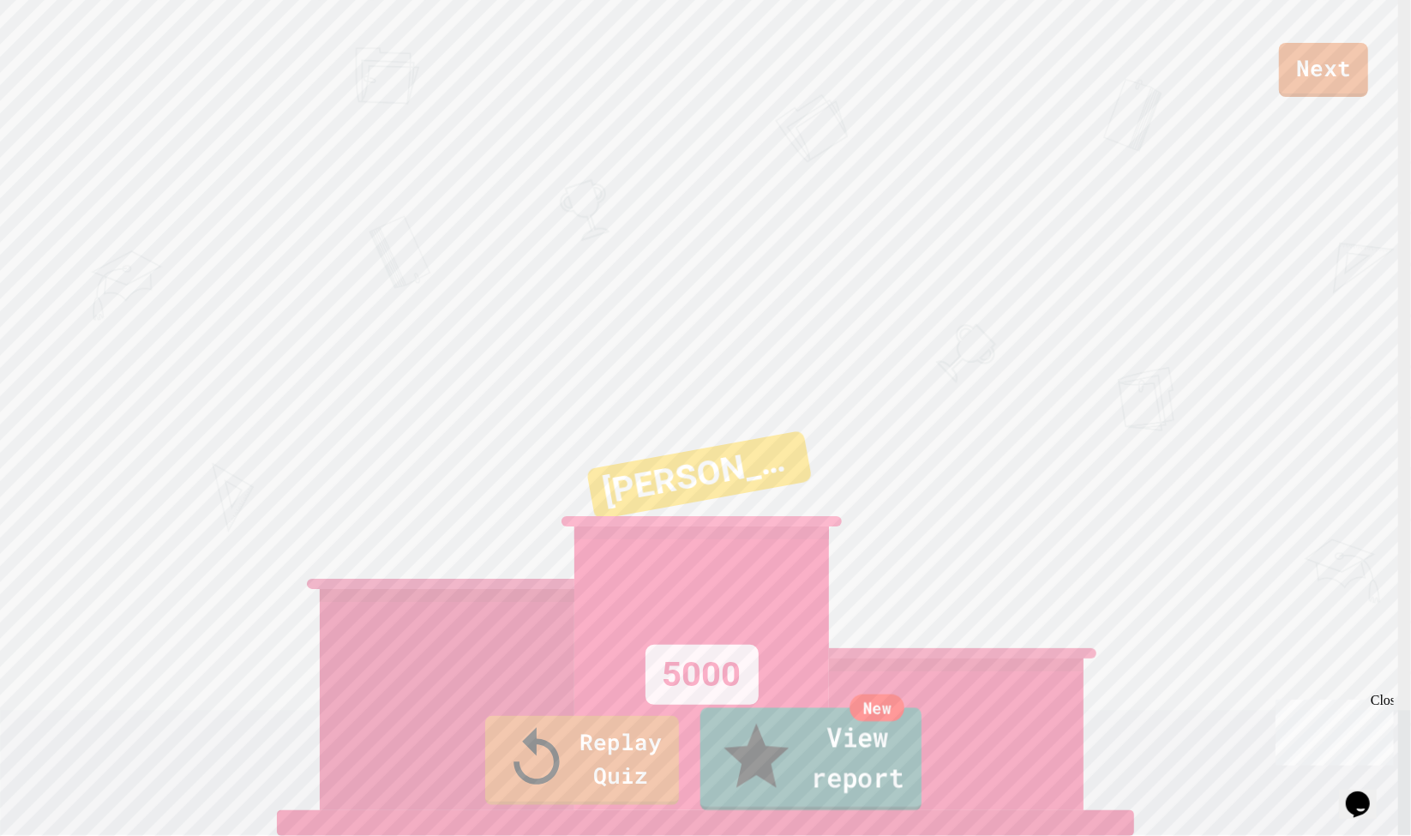
click at [855, 777] on link "New View report" at bounding box center [810, 759] width 221 height 103
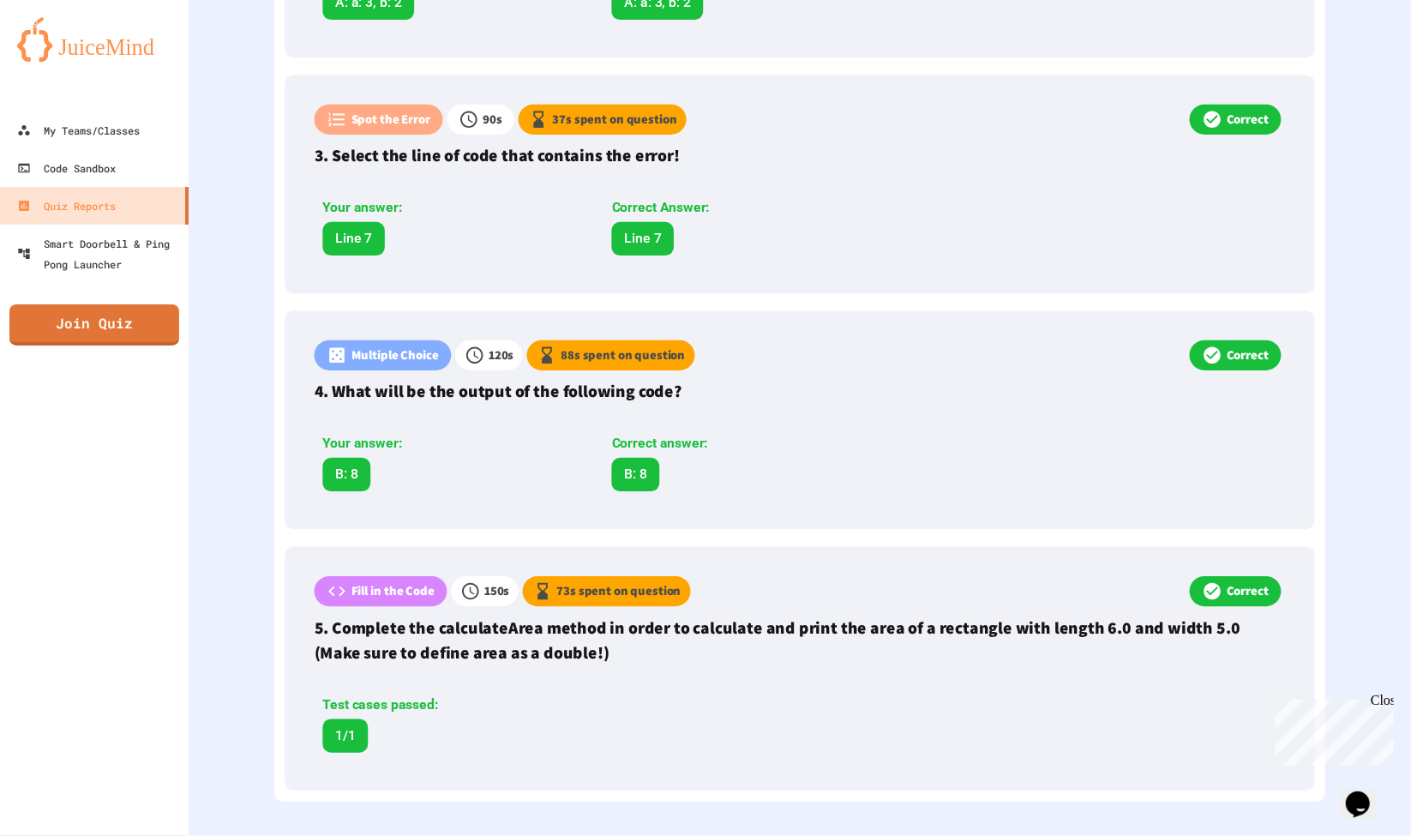
scroll to position [965, 0]
click at [597, 615] on p "5. Complete the calculateArea method in order to calculate and print the area o…" at bounding box center [800, 640] width 971 height 51
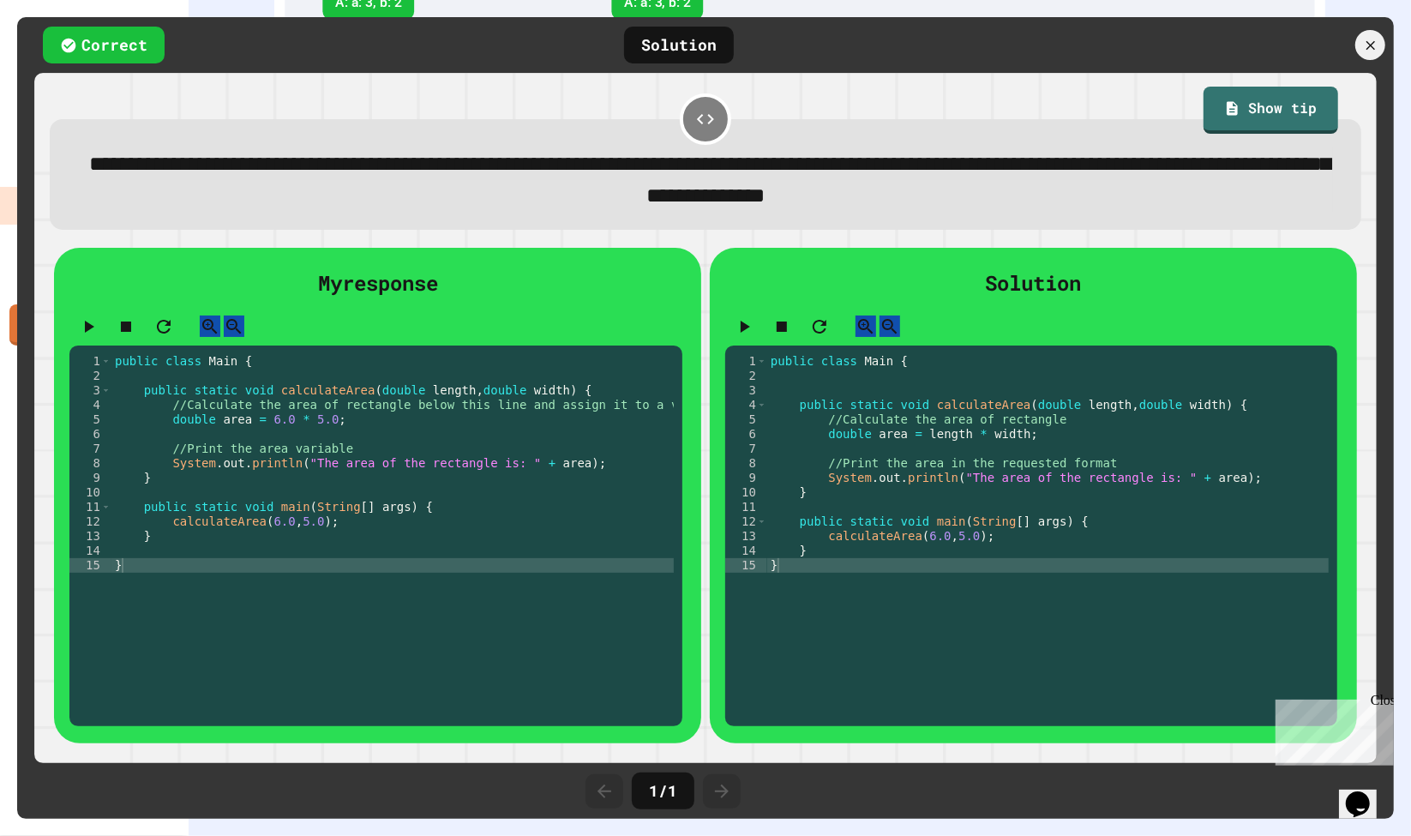
scroll to position [961, 0]
click at [1373, 52] on icon at bounding box center [1370, 45] width 19 height 19
